Goal: Find specific page/section: Find specific page/section

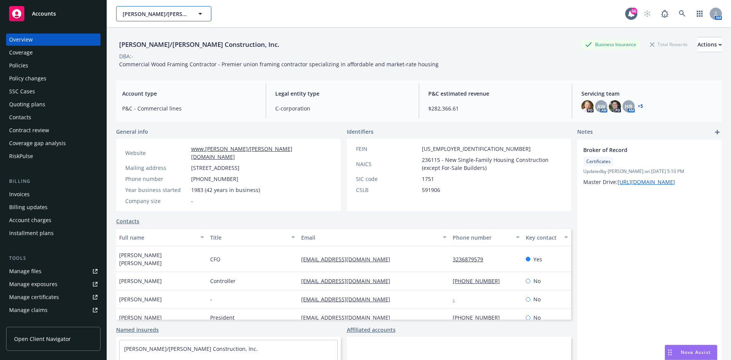
click at [163, 17] on span "[PERSON_NAME]/[PERSON_NAME] Construction, Inc." at bounding box center [156, 14] width 66 height 8
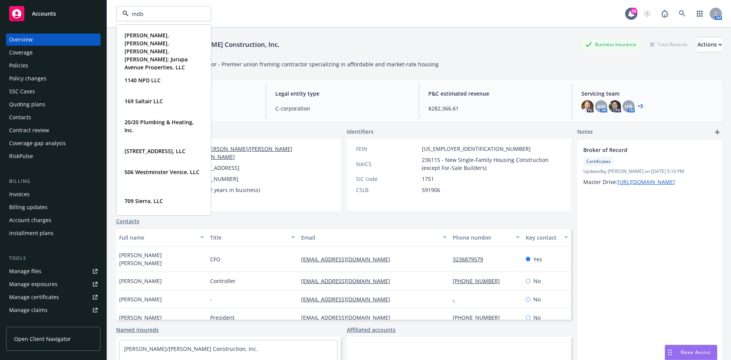
type input "mdb"
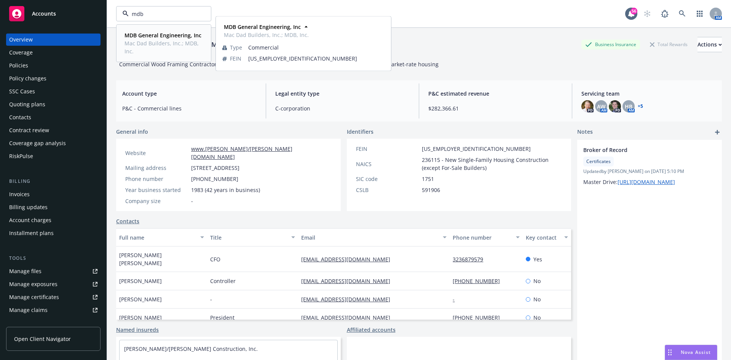
click at [156, 33] on strong "MDB General Engineering, Inc" at bounding box center [163, 35] width 77 height 7
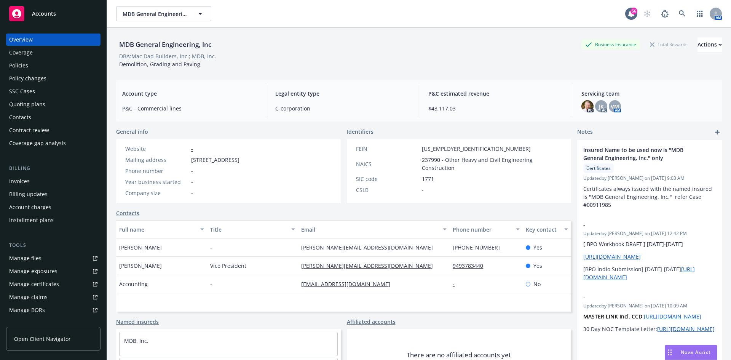
click at [34, 81] on div "Policy changes" at bounding box center [27, 78] width 37 height 12
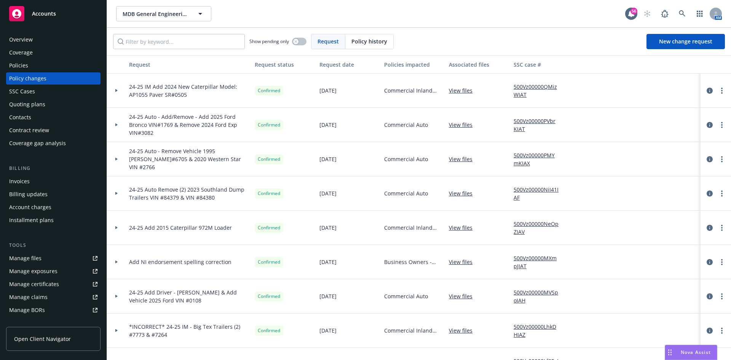
click at [32, 62] on div "Policies" at bounding box center [53, 65] width 88 height 12
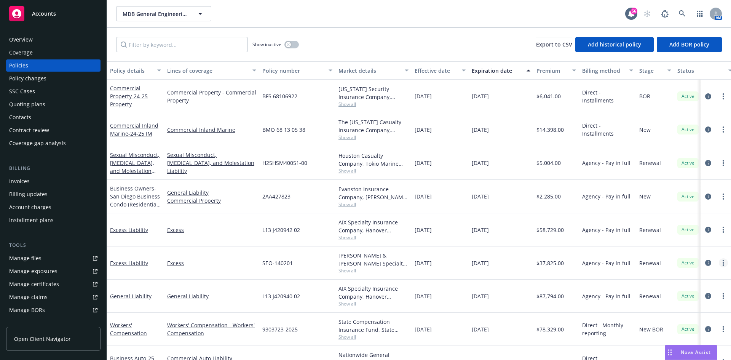
click at [719, 264] on link "more" at bounding box center [723, 262] width 9 height 9
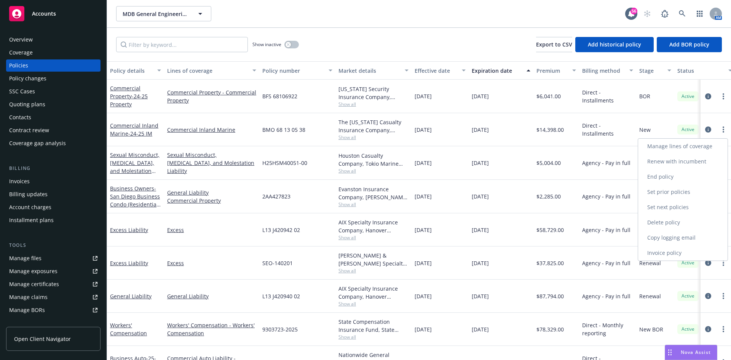
click at [672, 240] on link "Copy logging email" at bounding box center [683, 237] width 90 height 15
